Goal: Check status: Check status

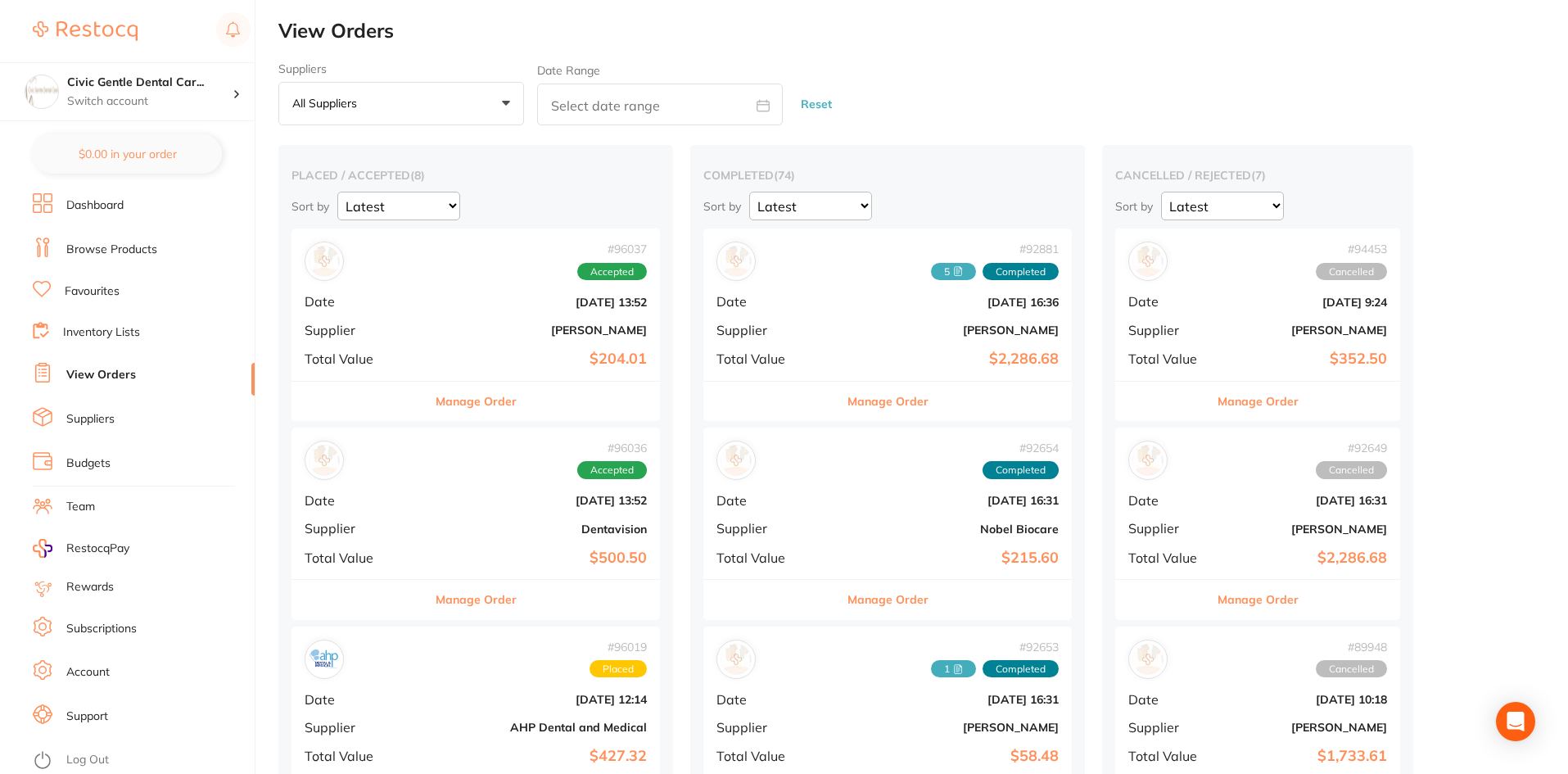
click at [586, 124] on input "text" at bounding box center [660, 104] width 246 height 42
select select "9"
select select "2025"
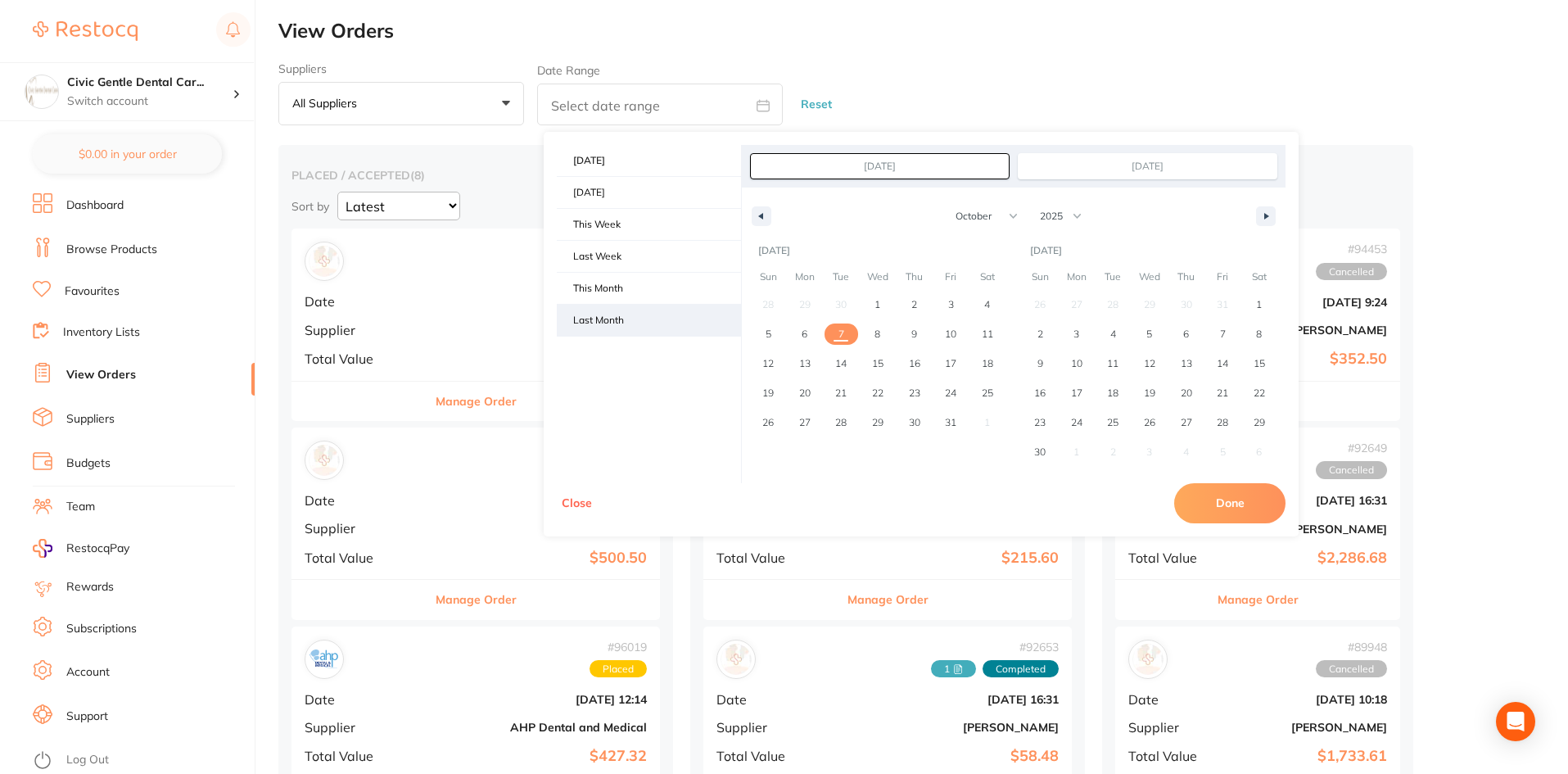
click at [618, 322] on span "Last Month" at bounding box center [648, 320] width 184 height 31
type input "[DATE]"
select select "8"
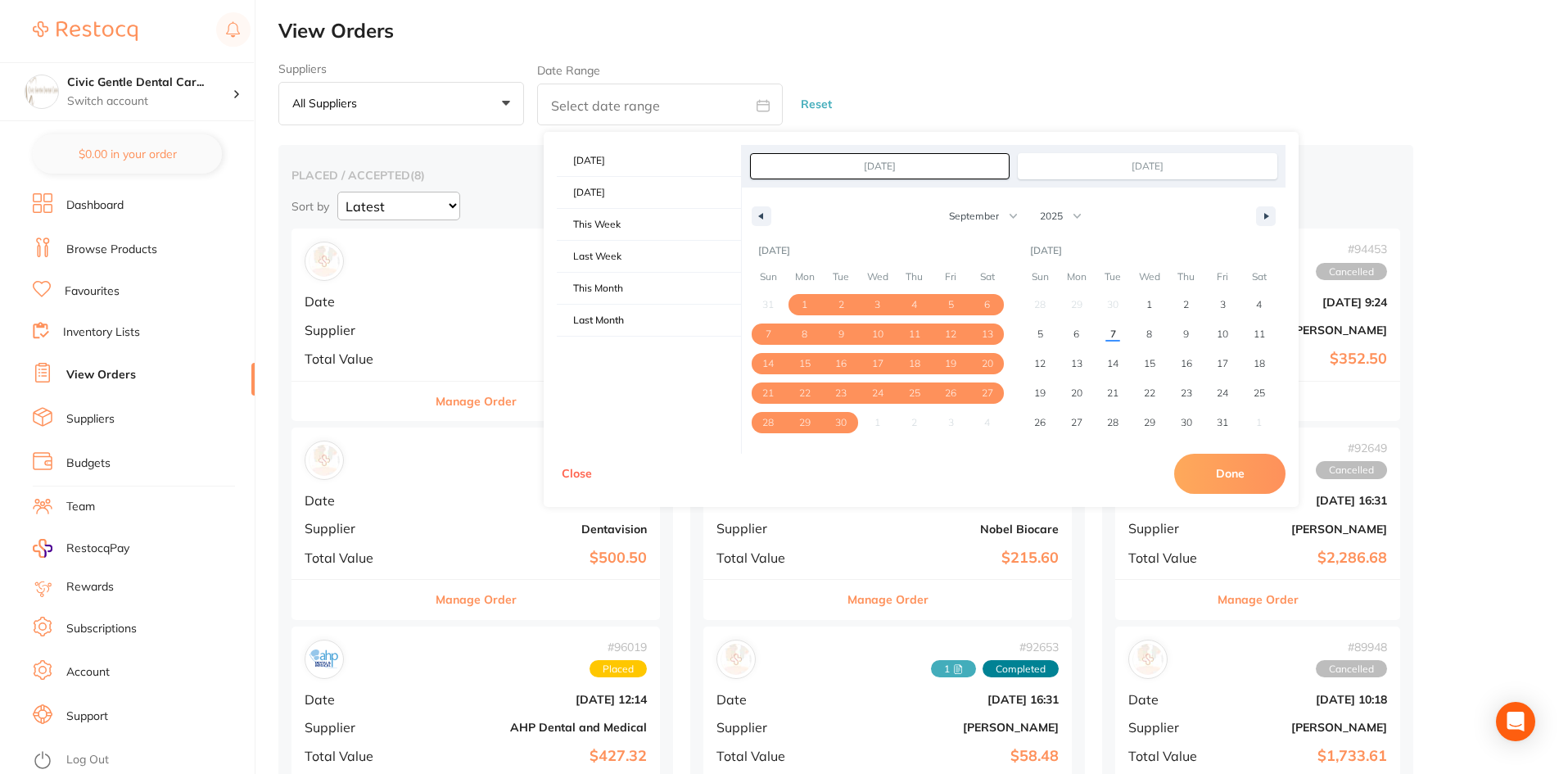
click at [1226, 469] on button "Done" at bounding box center [1230, 473] width 111 height 39
type input "[DATE] to [DATE]"
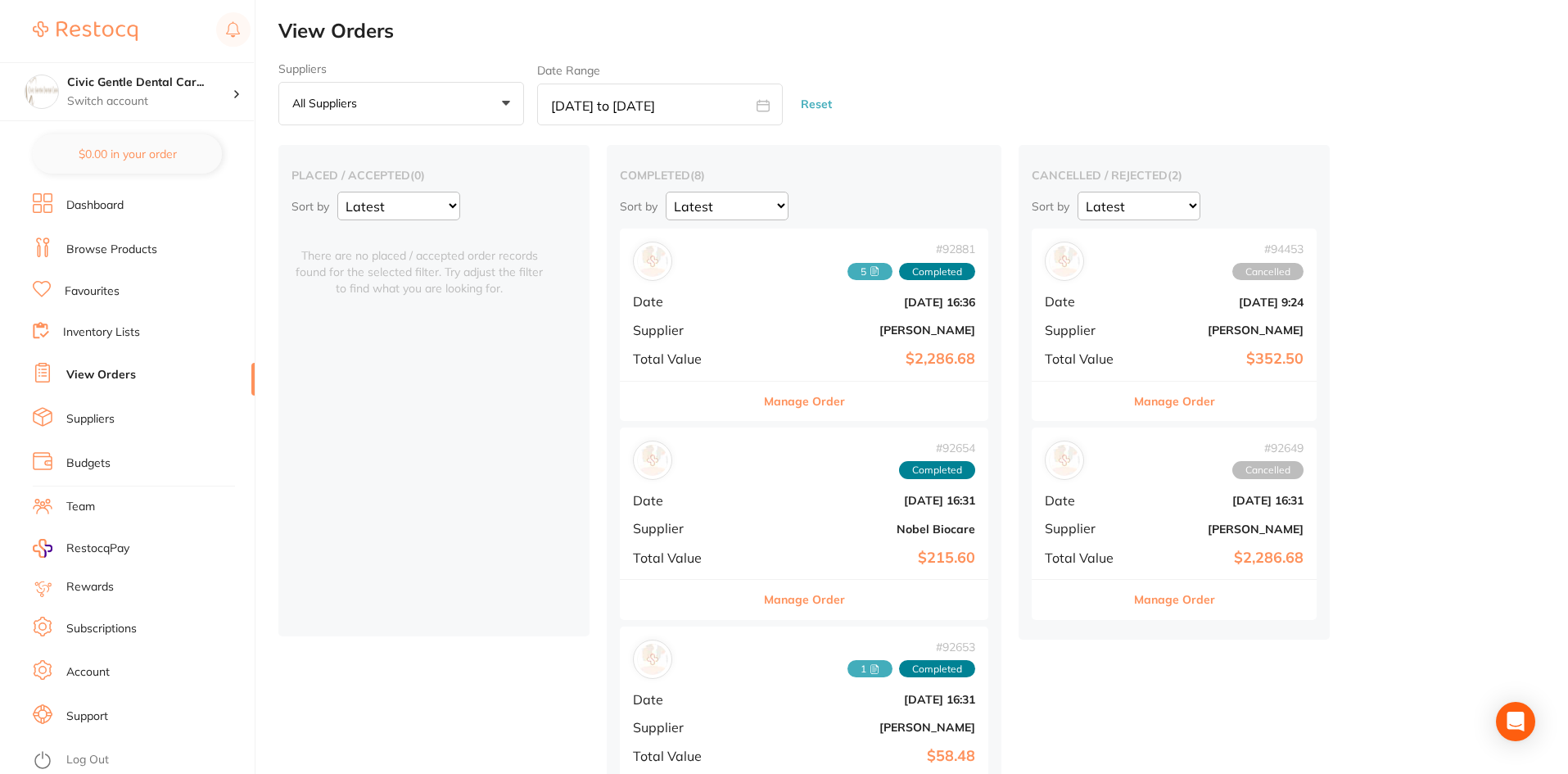
click at [847, 276] on span "5" at bounding box center [870, 272] width 45 height 18
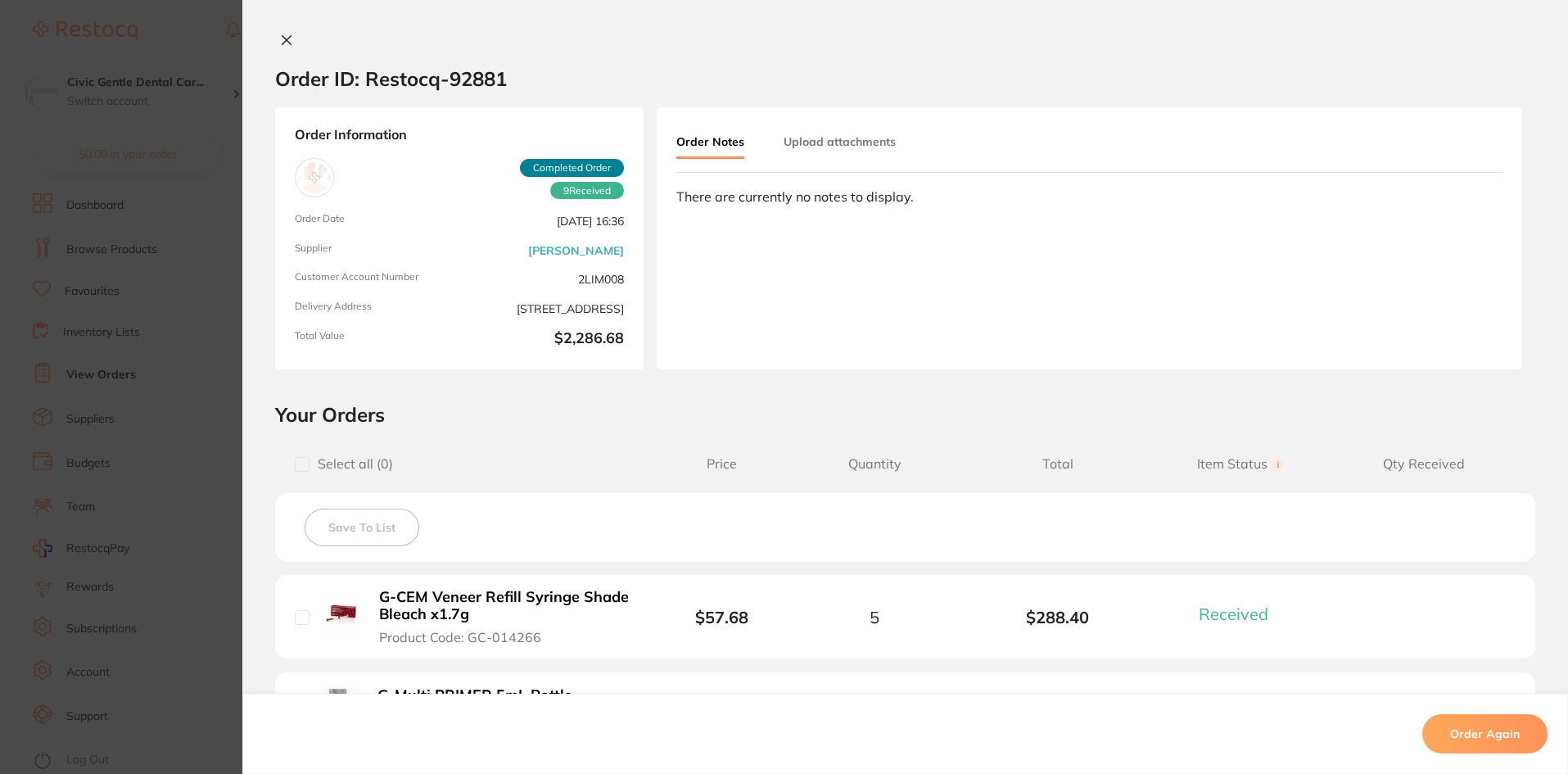
click at [870, 146] on button "Upload attachments" at bounding box center [840, 141] width 112 height 30
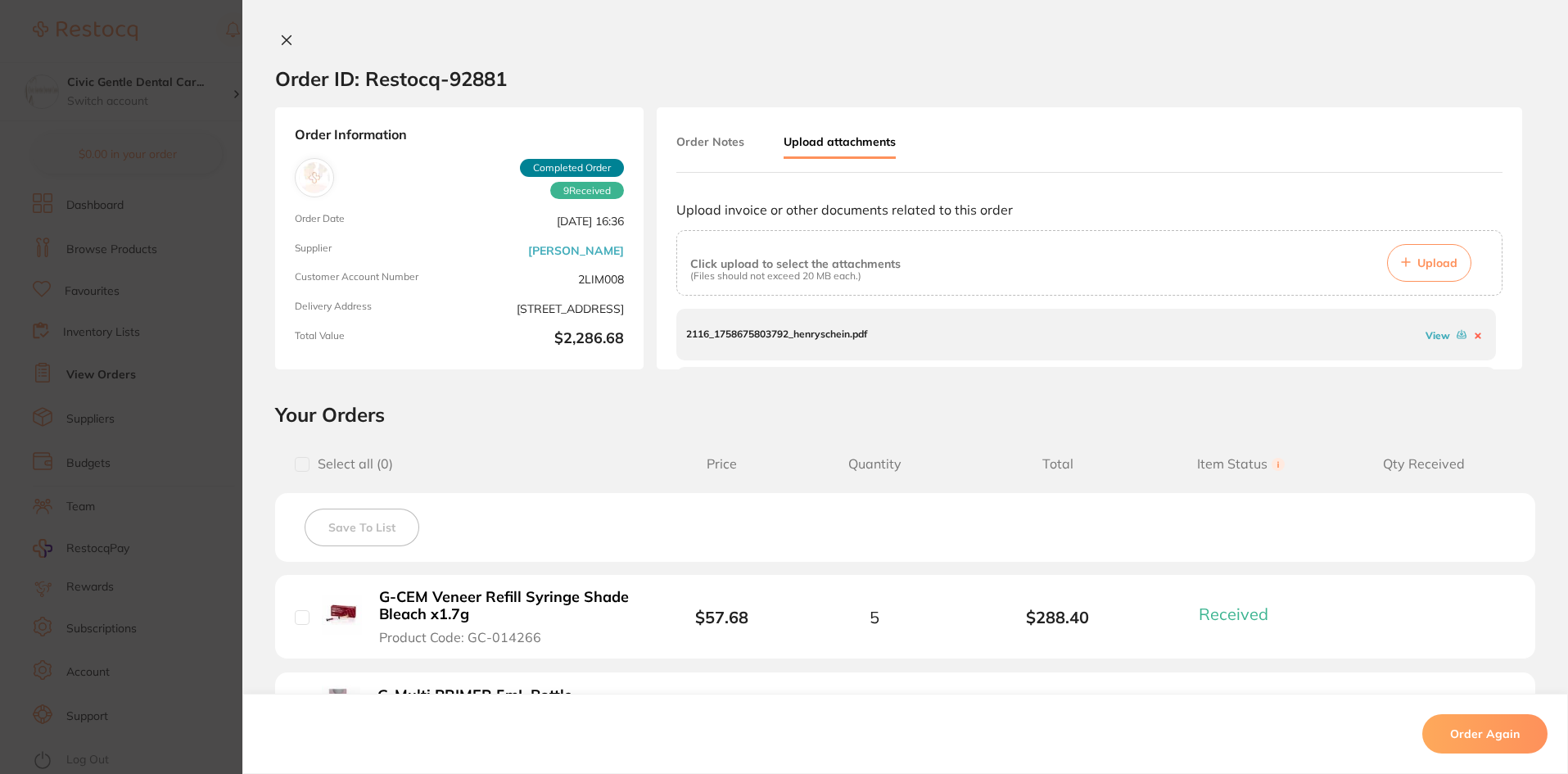
click at [1432, 336] on link "View" at bounding box center [1437, 335] width 24 height 13
click at [1426, 352] on link "View" at bounding box center [1437, 350] width 24 height 13
click at [1430, 335] on link "View" at bounding box center [1437, 340] width 24 height 13
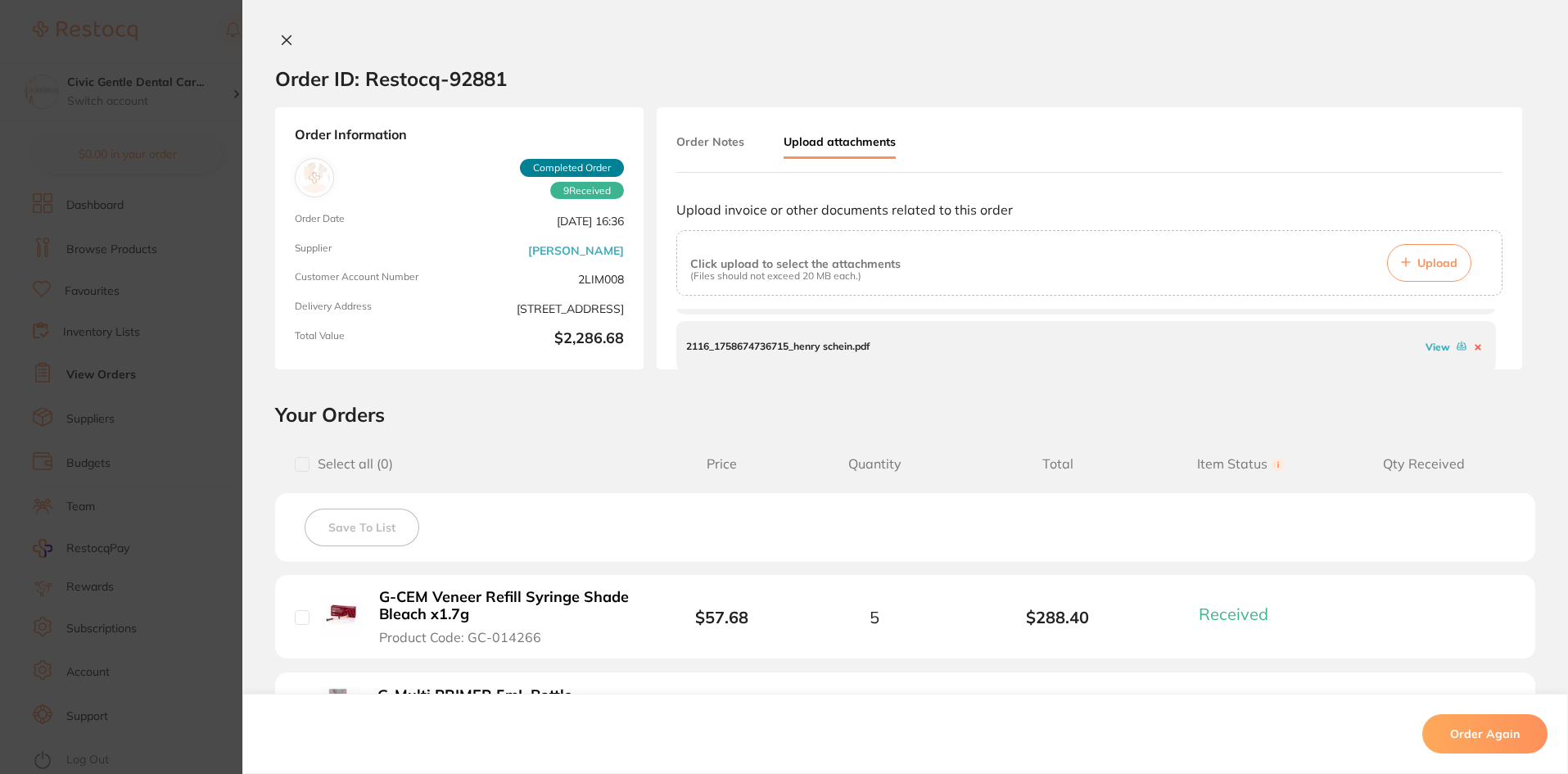
scroll to position [166, 0]
click at [1430, 343] on link "View" at bounding box center [1437, 343] width 24 height 13
click at [1428, 343] on link "View" at bounding box center [1437, 343] width 24 height 13
